Goal: Task Accomplishment & Management: Complete application form

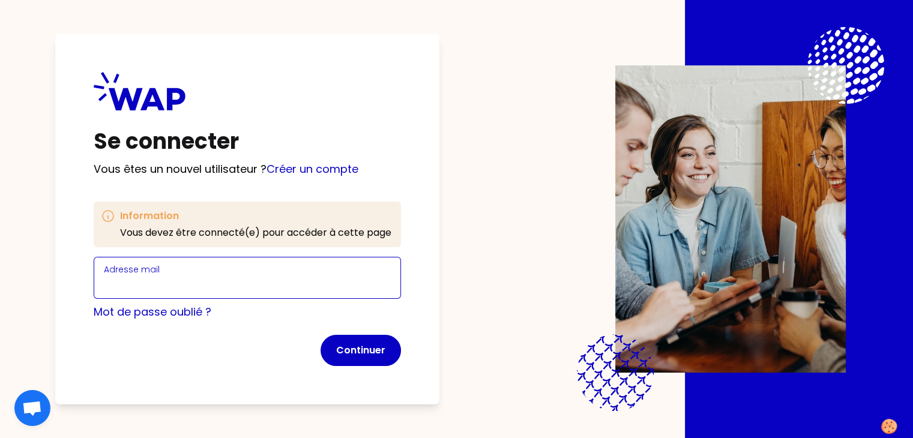
click at [365, 277] on input "Adresse mail" at bounding box center [247, 285] width 287 height 17
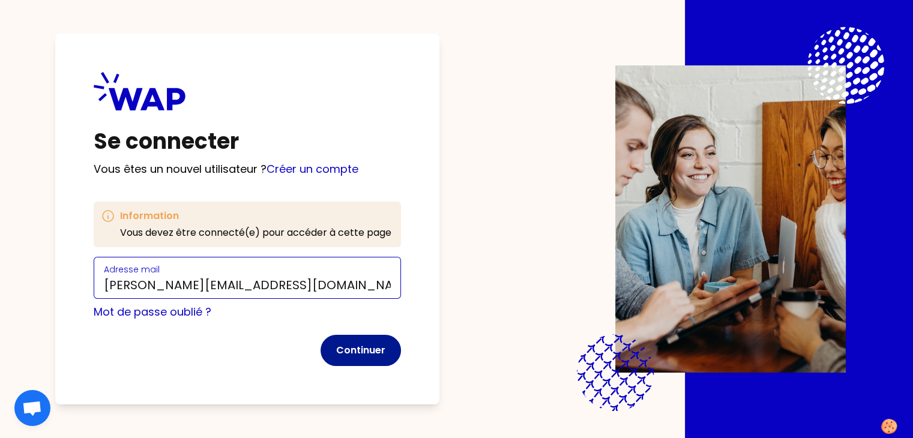
type input "[PERSON_NAME][EMAIL_ADDRESS][DOMAIN_NAME]"
click at [380, 351] on button "Continuer" at bounding box center [360, 350] width 80 height 31
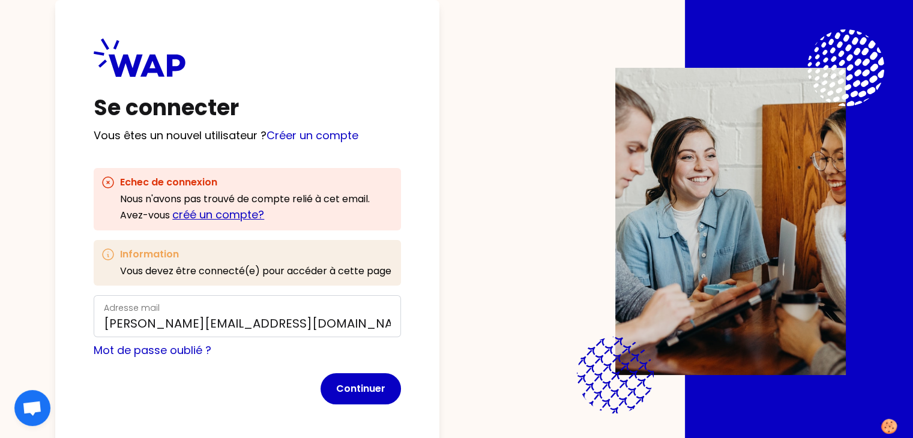
click at [251, 214] on link "créé un compte?" at bounding box center [218, 214] width 92 height 15
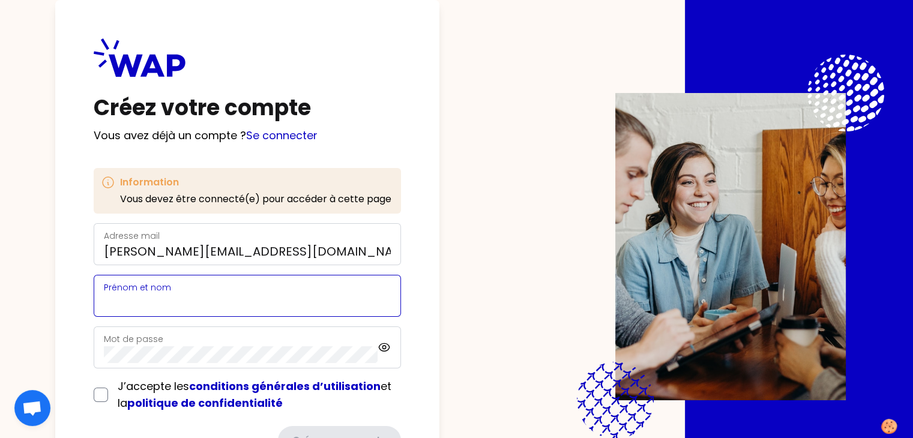
click at [226, 298] on input "Prénom et nom" at bounding box center [247, 303] width 287 height 17
type input "[PERSON_NAME]"
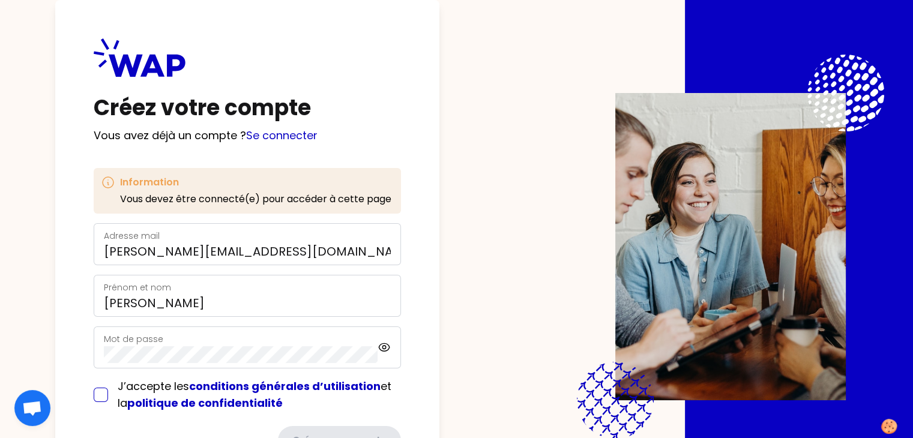
click at [108, 396] on input "checkbox" at bounding box center [101, 395] width 14 height 14
checkbox input "true"
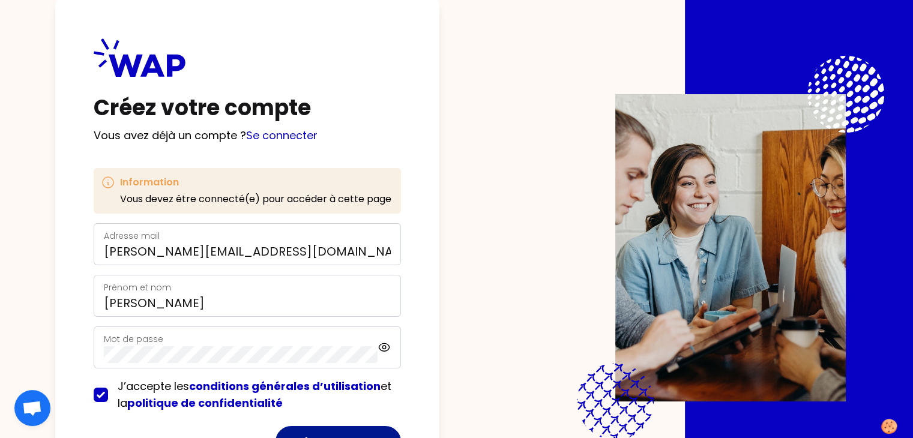
click at [374, 437] on button "Créer mon compte" at bounding box center [337, 441] width 125 height 31
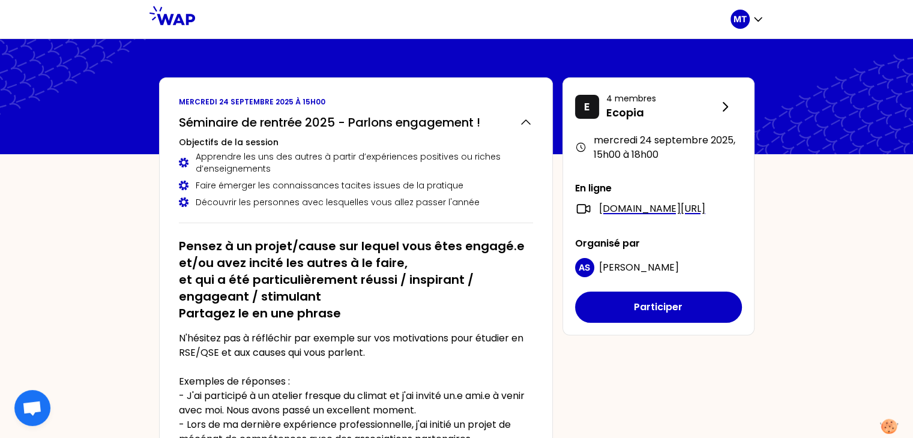
click at [631, 29] on div at bounding box center [462, 19] width 535 height 38
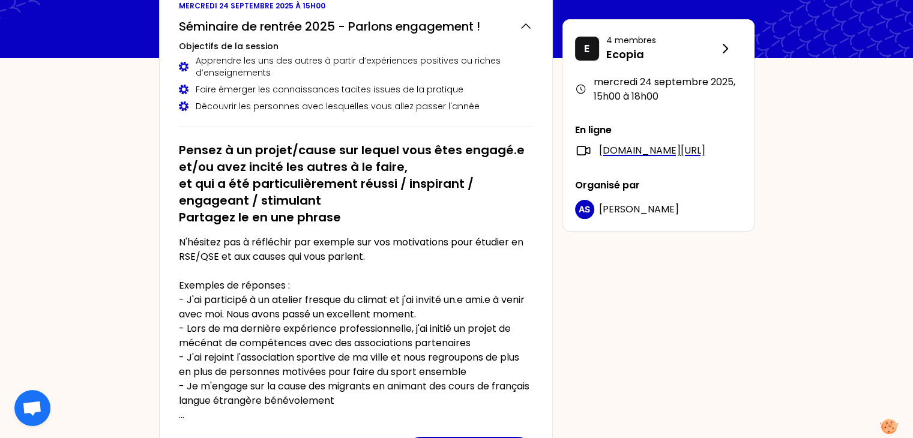
scroll to position [120, 0]
